Goal: Book appointment/travel/reservation

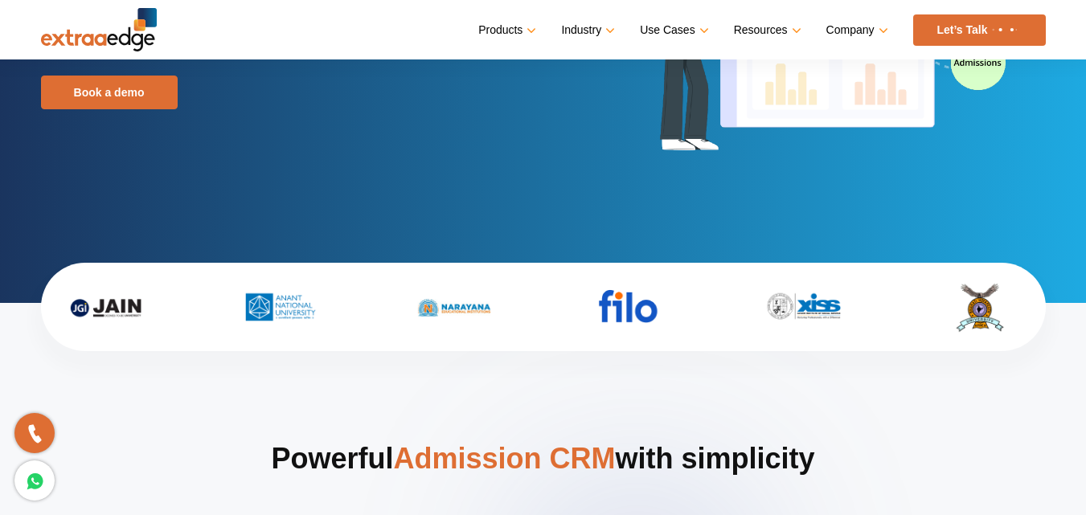
scroll to position [161, 0]
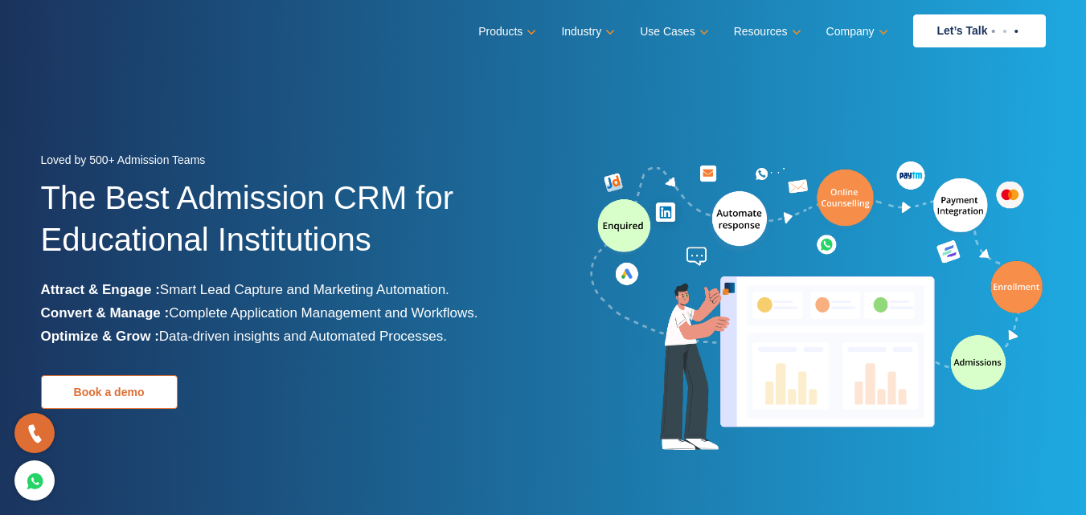
click at [100, 396] on link "Book a demo" at bounding box center [109, 392] width 137 height 34
